Goal: Task Accomplishment & Management: Manage account settings

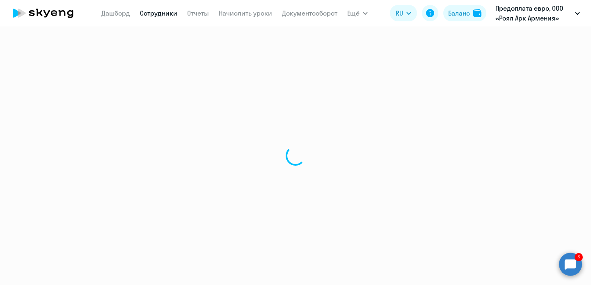
click at [573, 266] on circle at bounding box center [570, 264] width 23 height 23
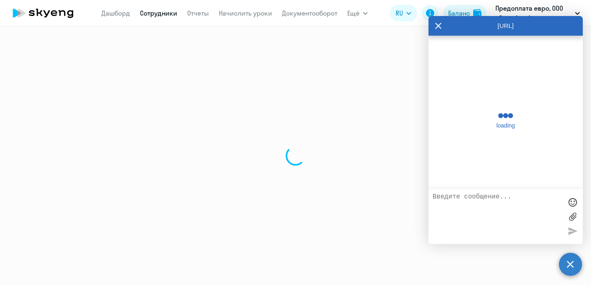
scroll to position [154, 0]
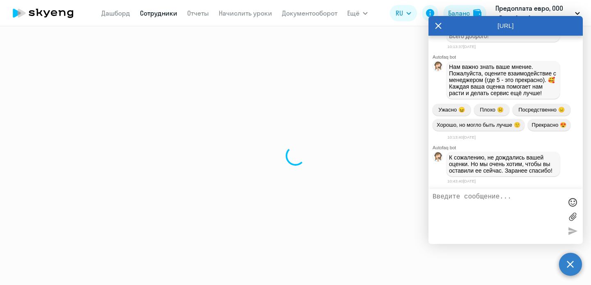
select select "30"
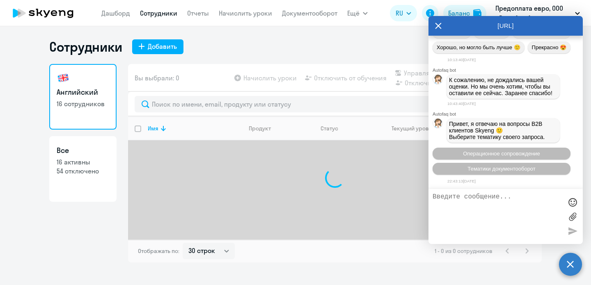
scroll to position [9700, 0]
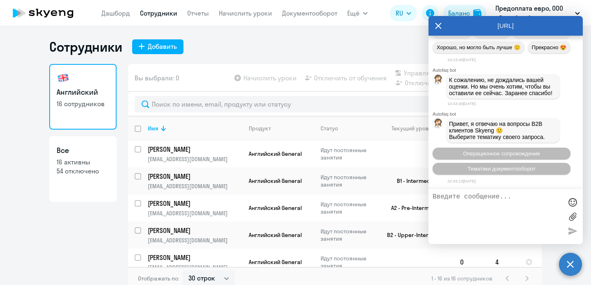
click at [441, 25] on icon at bounding box center [438, 26] width 7 height 20
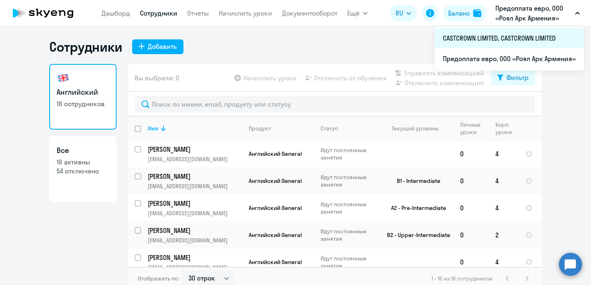
click at [503, 38] on li "CASTCROWN LIMITED, CASTCROWN LIMITED" at bounding box center [509, 38] width 149 height 21
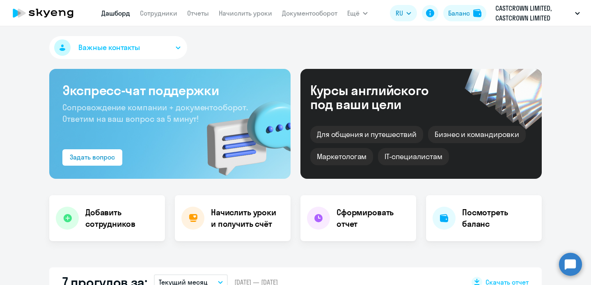
select select "30"
click at [172, 12] on link "Сотрудники" at bounding box center [158, 13] width 37 height 8
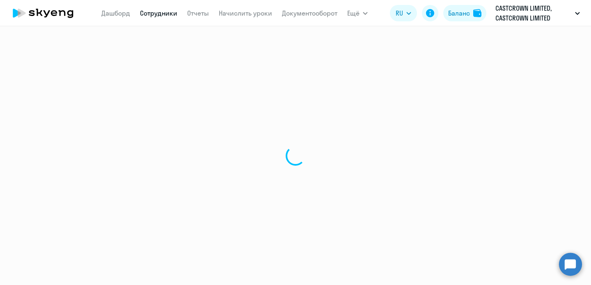
select select "30"
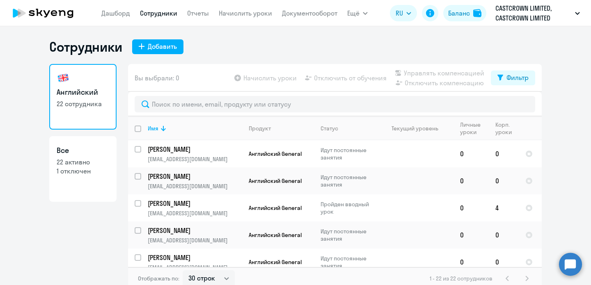
click at [64, 149] on h3 "Все" at bounding box center [83, 150] width 53 height 11
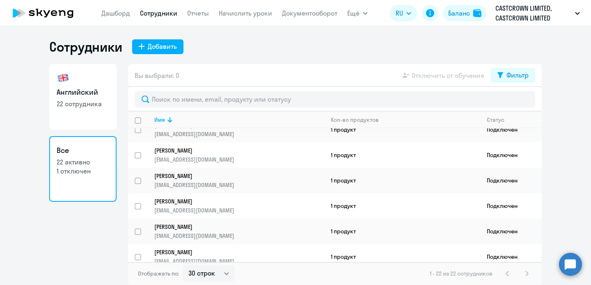
scroll to position [417, 0]
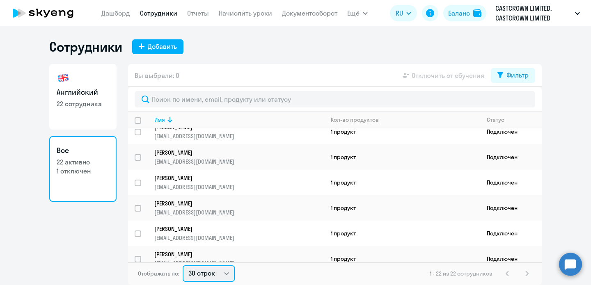
click at [218, 274] on select "30 строк 50 строк 100 строк" at bounding box center [209, 274] width 52 height 16
select select "50"
click at [183, 266] on select "30 строк 50 строк 100 строк" at bounding box center [209, 274] width 52 height 16
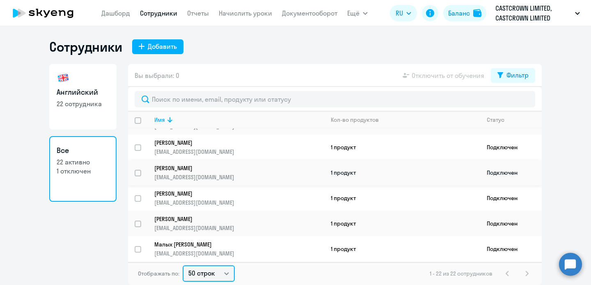
scroll to position [0, 0]
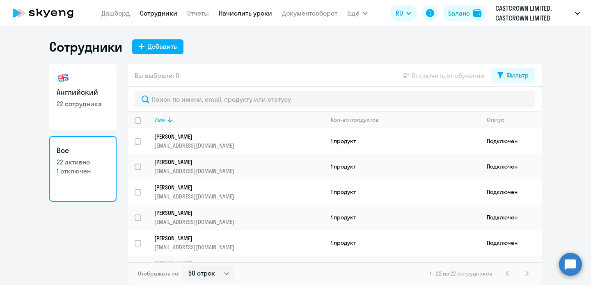
click at [239, 14] on link "Начислить уроки" at bounding box center [245, 13] width 53 height 8
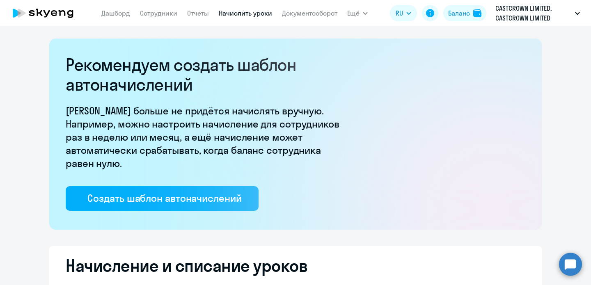
select select "10"
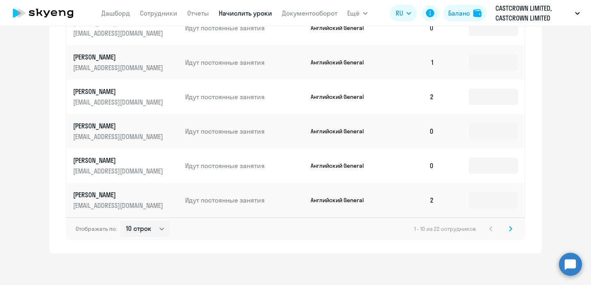
scroll to position [548, 0]
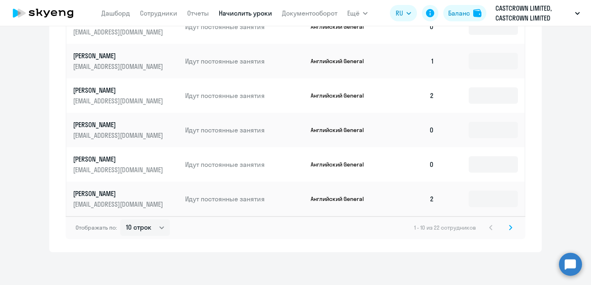
click at [510, 227] on icon at bounding box center [511, 227] width 2 height 5
click at [511, 227] on icon at bounding box center [511, 227] width 2 height 5
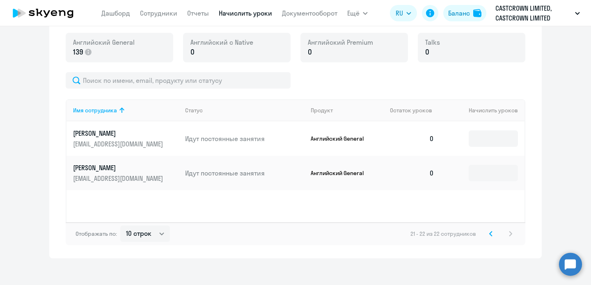
scroll to position [304, 0]
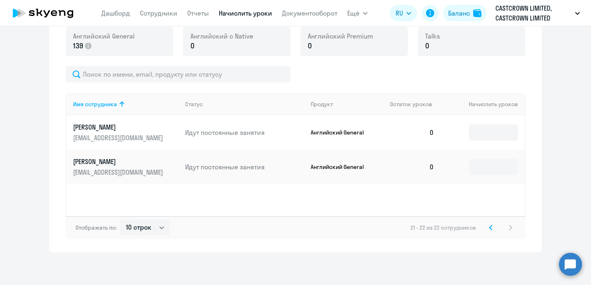
click at [490, 226] on icon at bounding box center [490, 228] width 3 height 6
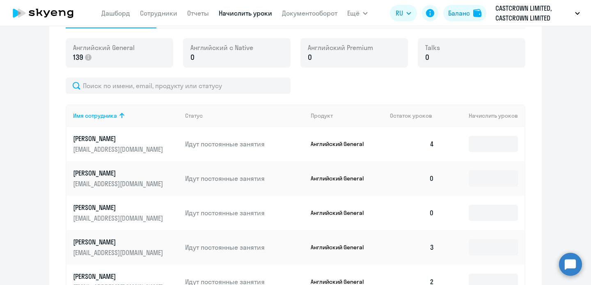
scroll to position [58, 0]
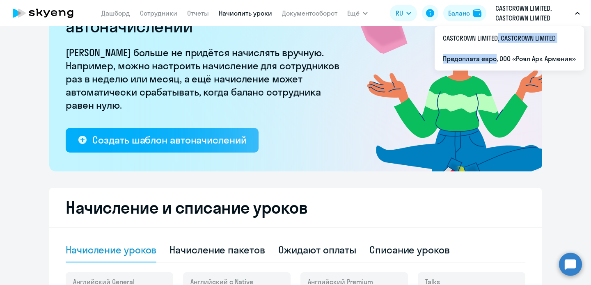
drag, startPoint x: 495, startPoint y: 41, endPoint x: 493, endPoint y: 60, distance: 19.0
click at [493, 60] on ul "CASTCROWN LIMITED, CASTCROWN LIMITED Предоплата евро, ООО «Роял Арк Армения»" at bounding box center [509, 48] width 149 height 44
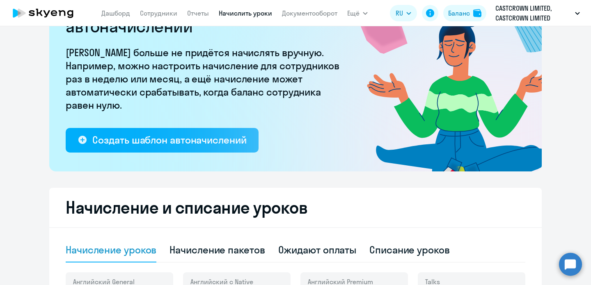
click at [493, 60] on rect at bounding box center [456, 39] width 84 height 87
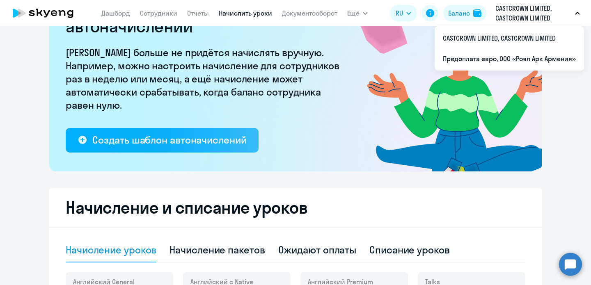
click at [503, 11] on p "CASTCROWN LIMITED, CASTCROWN LIMITED" at bounding box center [534, 13] width 76 height 20
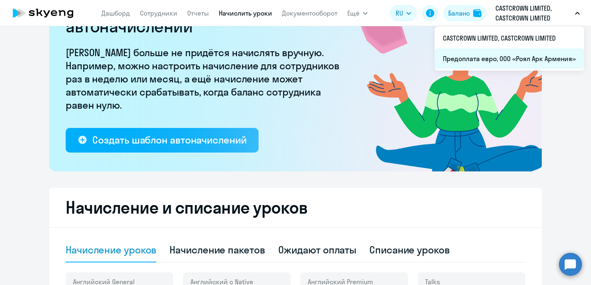
click at [494, 58] on li "Предоплата евро, ООО «Роял Арк Армения»" at bounding box center [509, 58] width 149 height 21
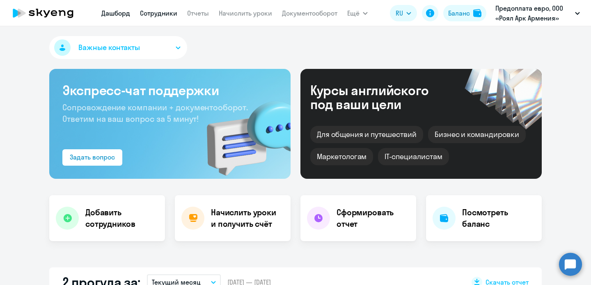
click at [155, 13] on link "Сотрудники" at bounding box center [158, 13] width 37 height 8
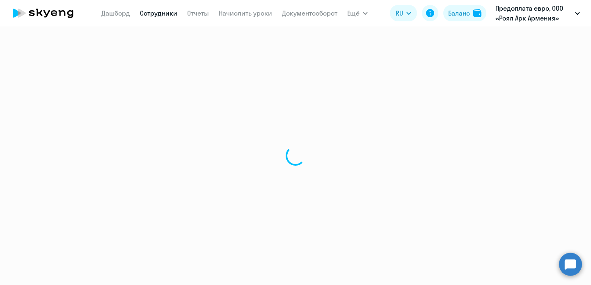
select select "30"
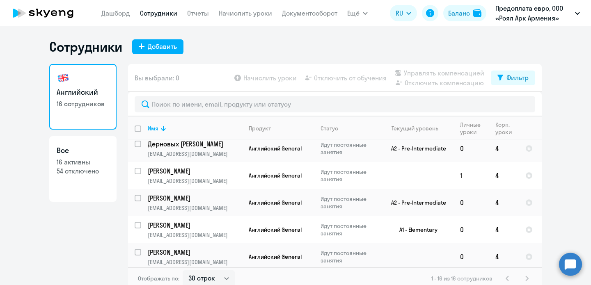
scroll to position [5, 0]
